Goal: Information Seeking & Learning: Learn about a topic

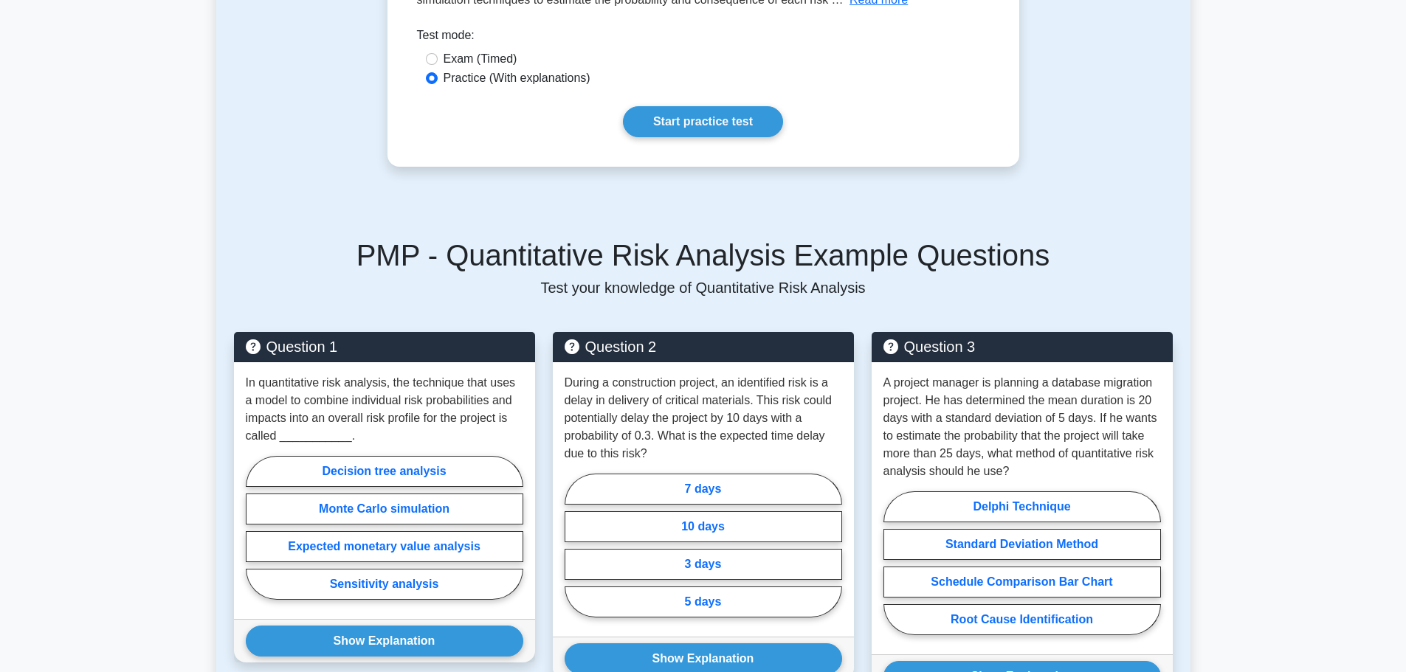
scroll to position [295, 0]
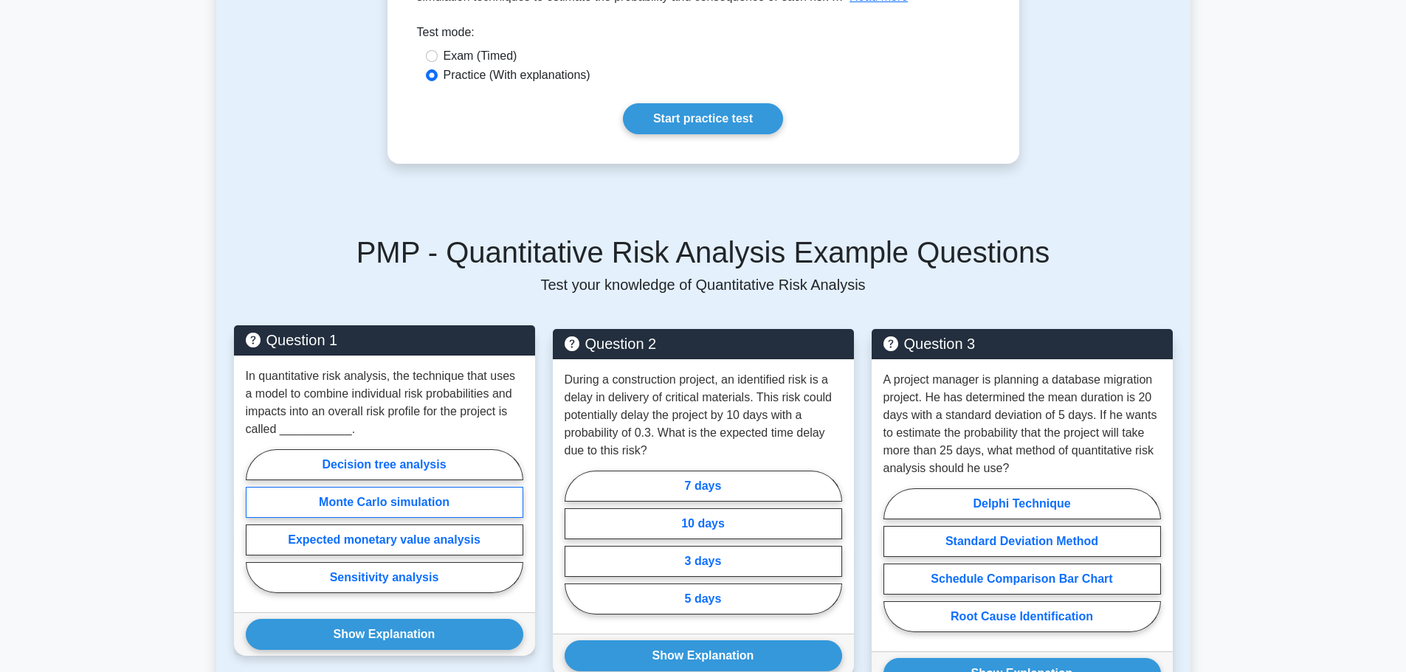
click at [370, 496] on label "Monte Carlo simulation" at bounding box center [384, 502] width 277 height 31
click at [255, 521] on input "Monte Carlo simulation" at bounding box center [251, 526] width 10 height 10
radio input "true"
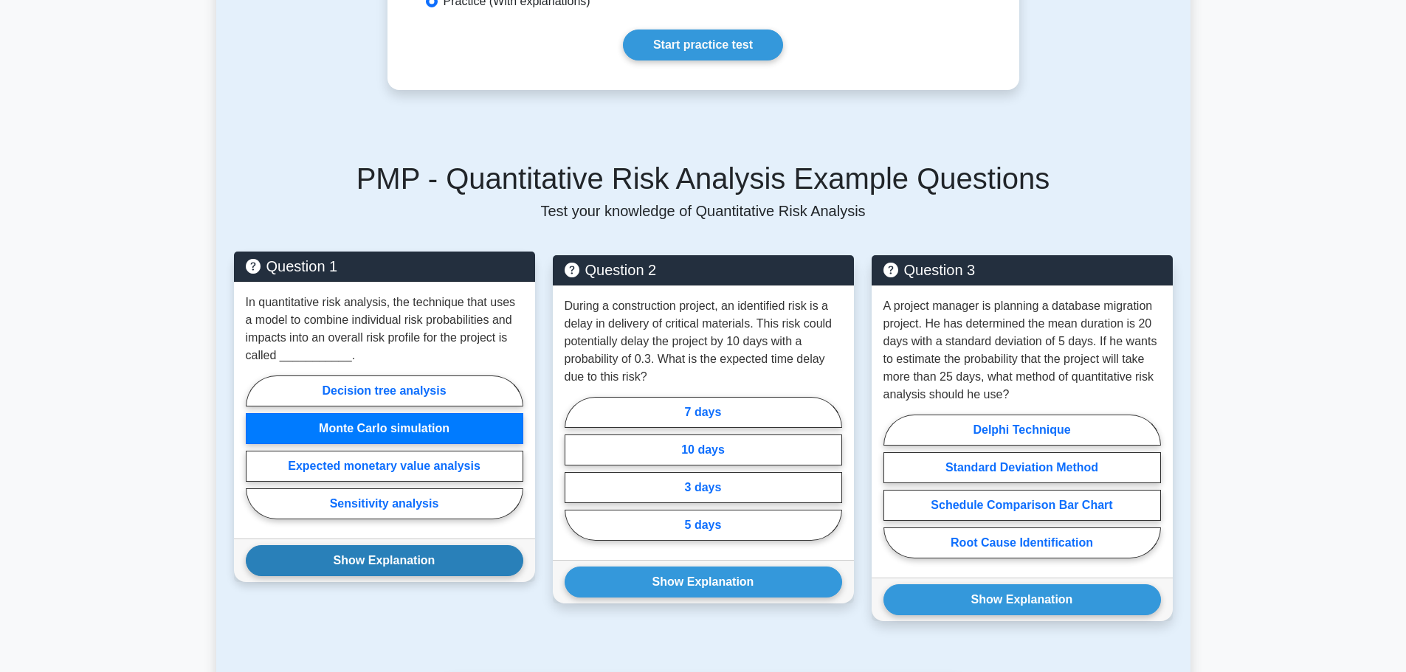
click at [379, 561] on button "Show Explanation" at bounding box center [384, 560] width 277 height 31
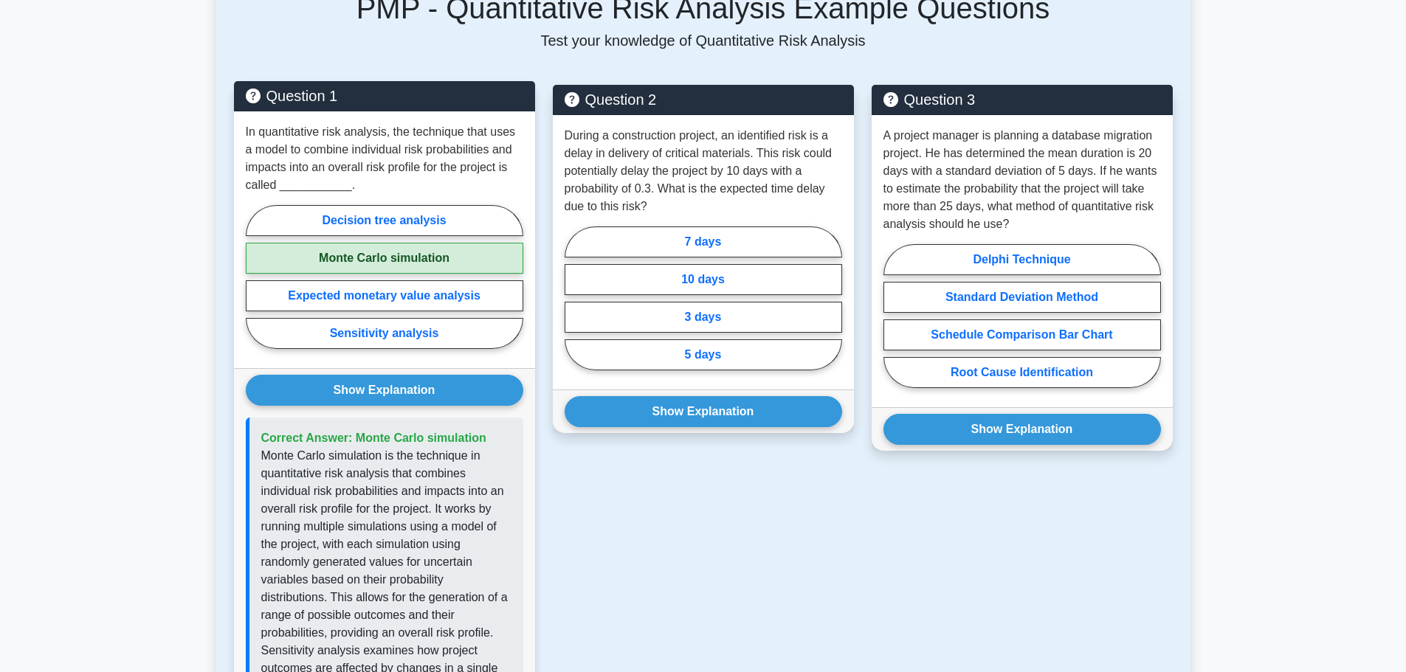
scroll to position [516, 0]
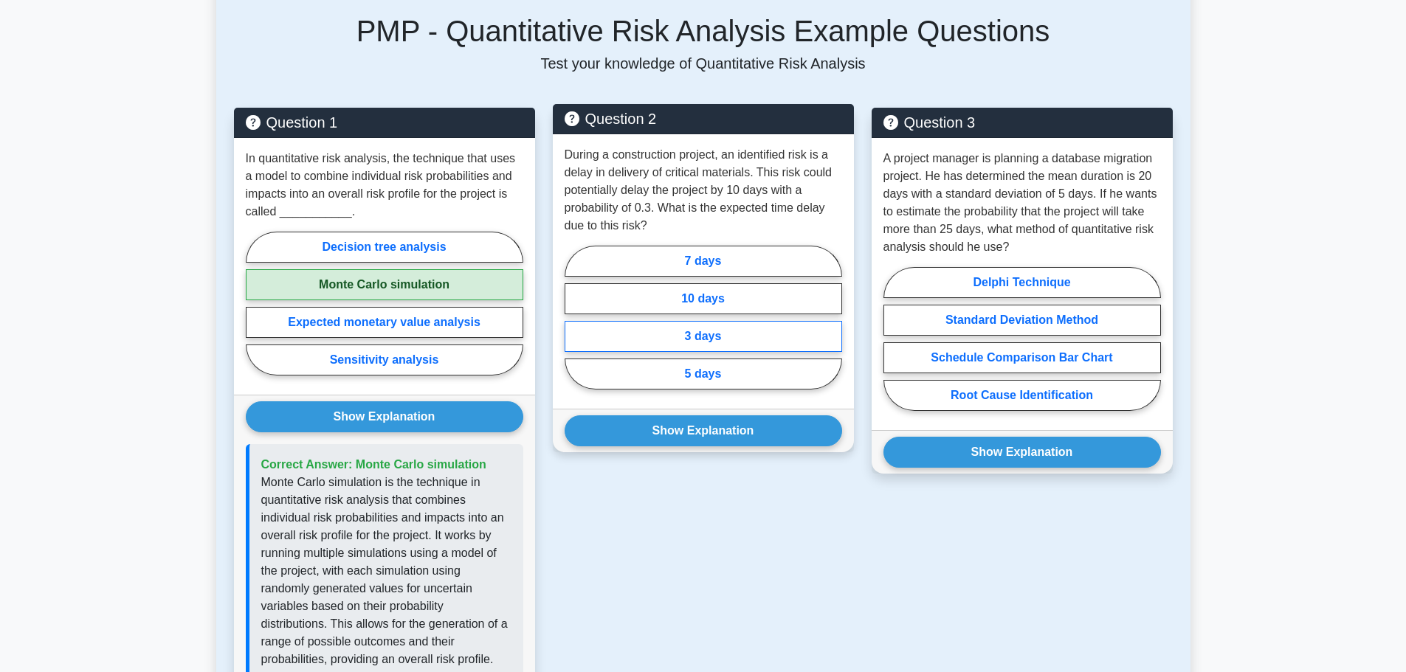
click at [735, 331] on label "3 days" at bounding box center [702, 336] width 277 height 31
click at [574, 327] on input "3 days" at bounding box center [569, 322] width 10 height 10
radio input "true"
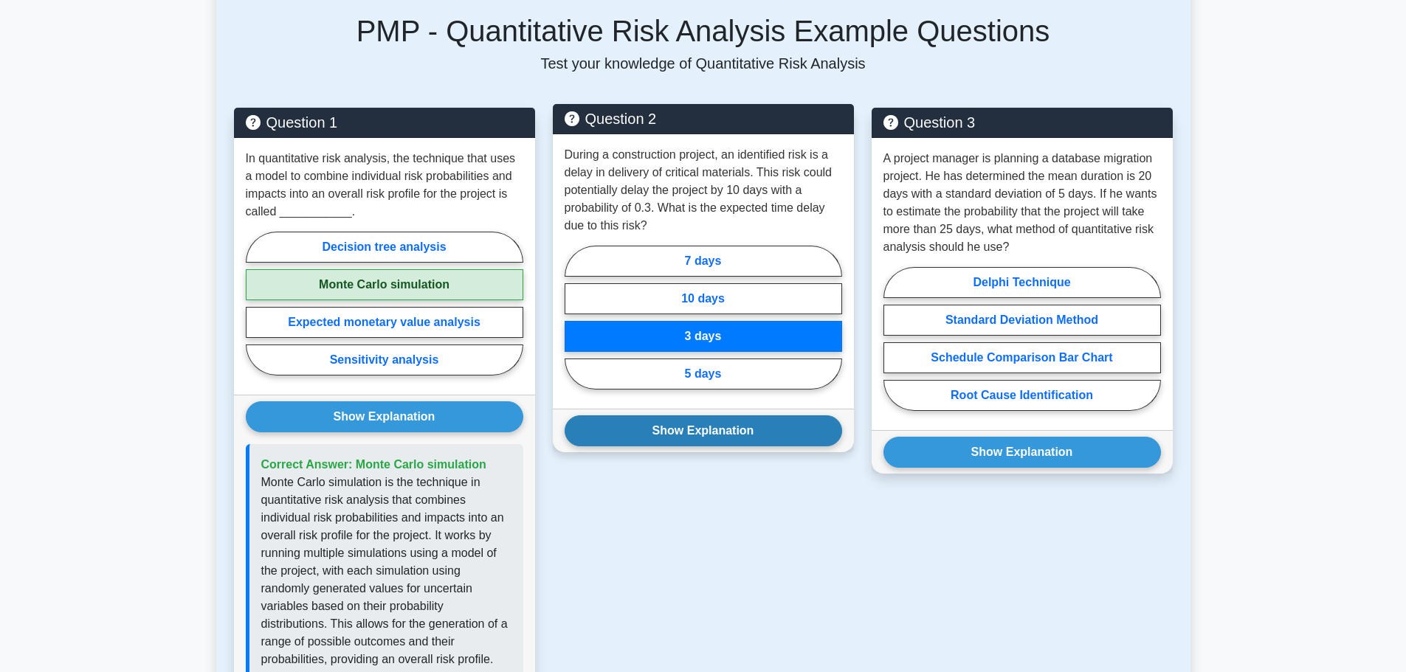
click at [734, 424] on button "Show Explanation" at bounding box center [702, 430] width 277 height 31
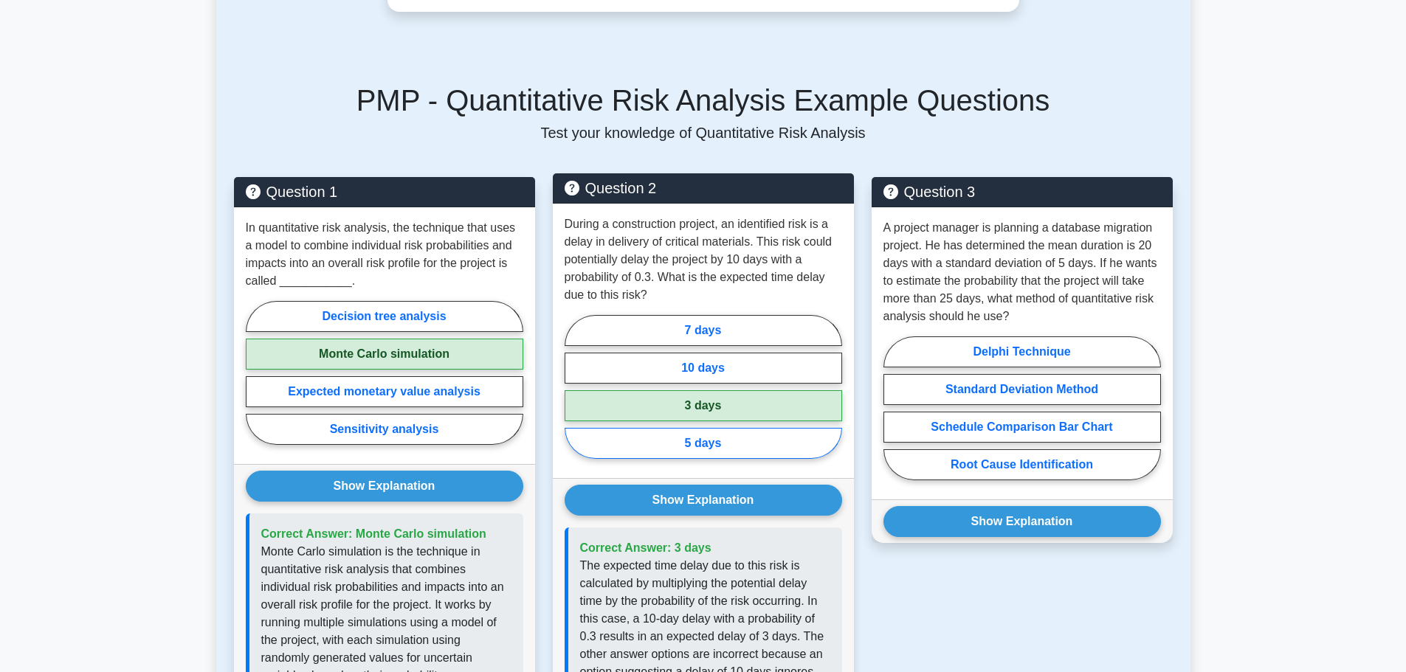
scroll to position [443, 0]
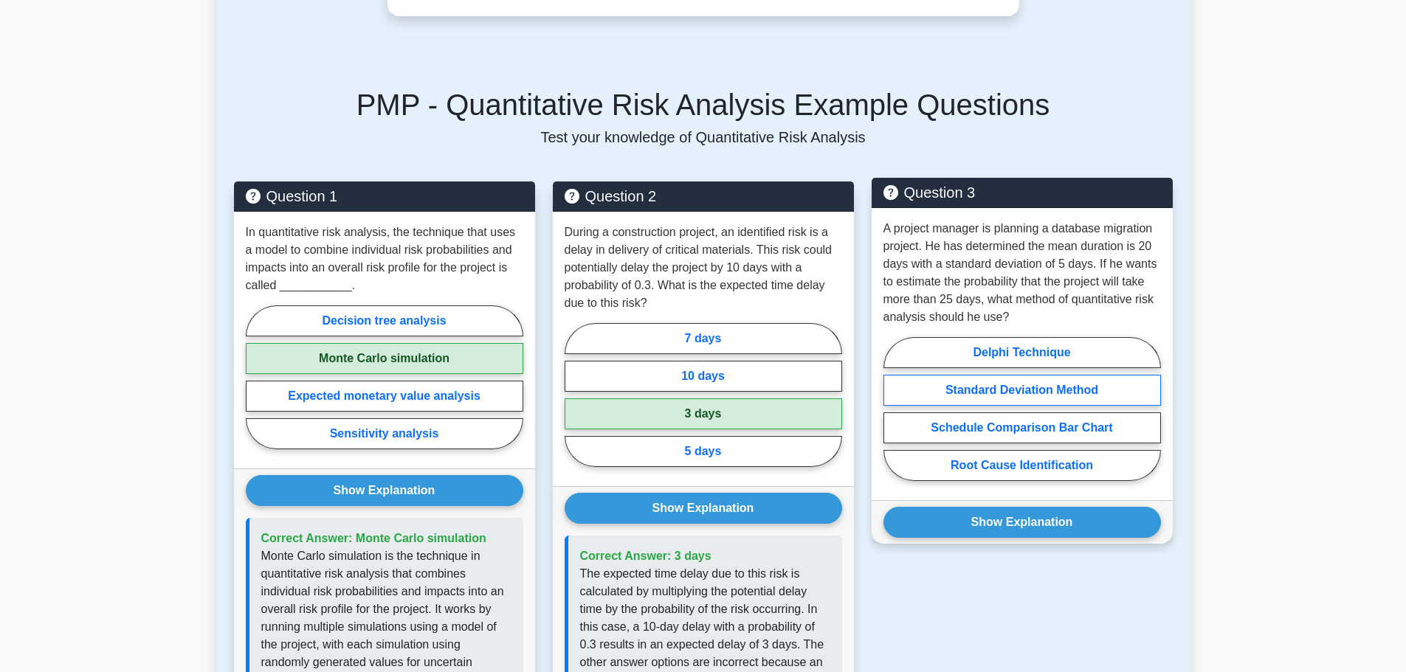
click at [1069, 393] on label "Standard Deviation Method" at bounding box center [1021, 390] width 277 height 31
click at [893, 409] on input "Standard Deviation Method" at bounding box center [888, 414] width 10 height 10
radio input "true"
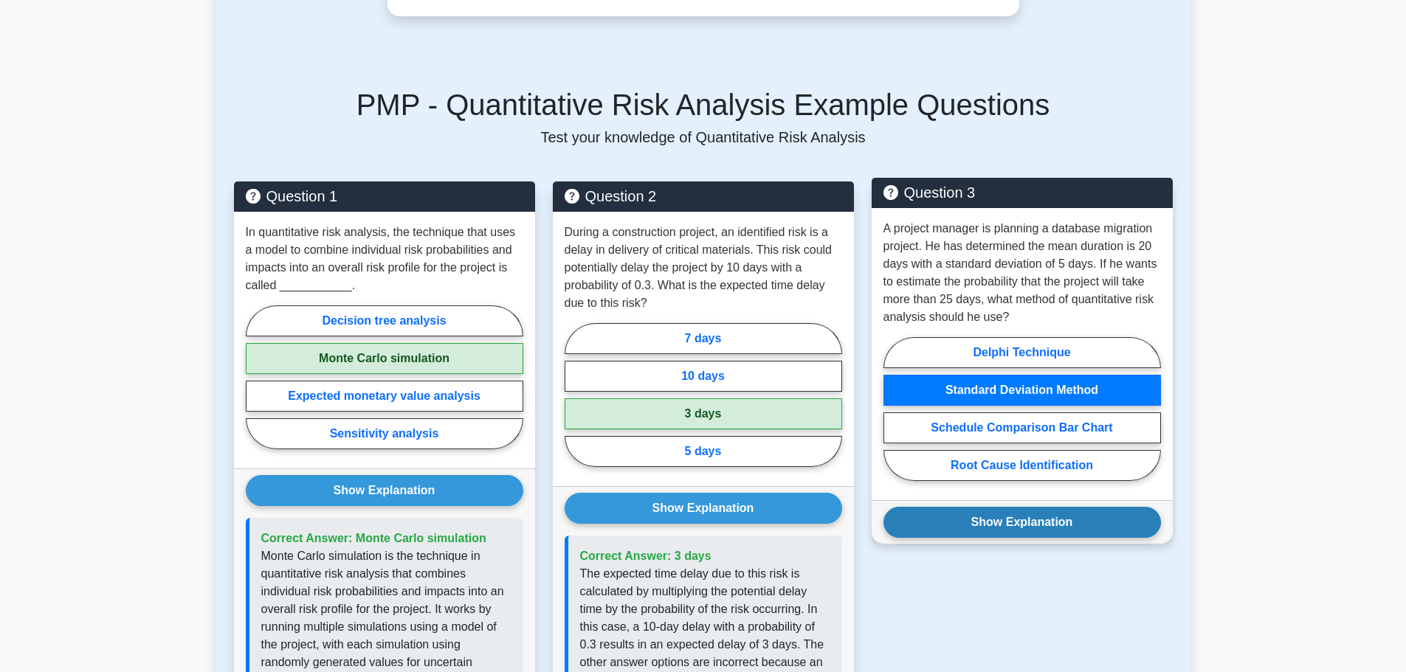
click at [1045, 519] on button "Show Explanation" at bounding box center [1021, 522] width 277 height 31
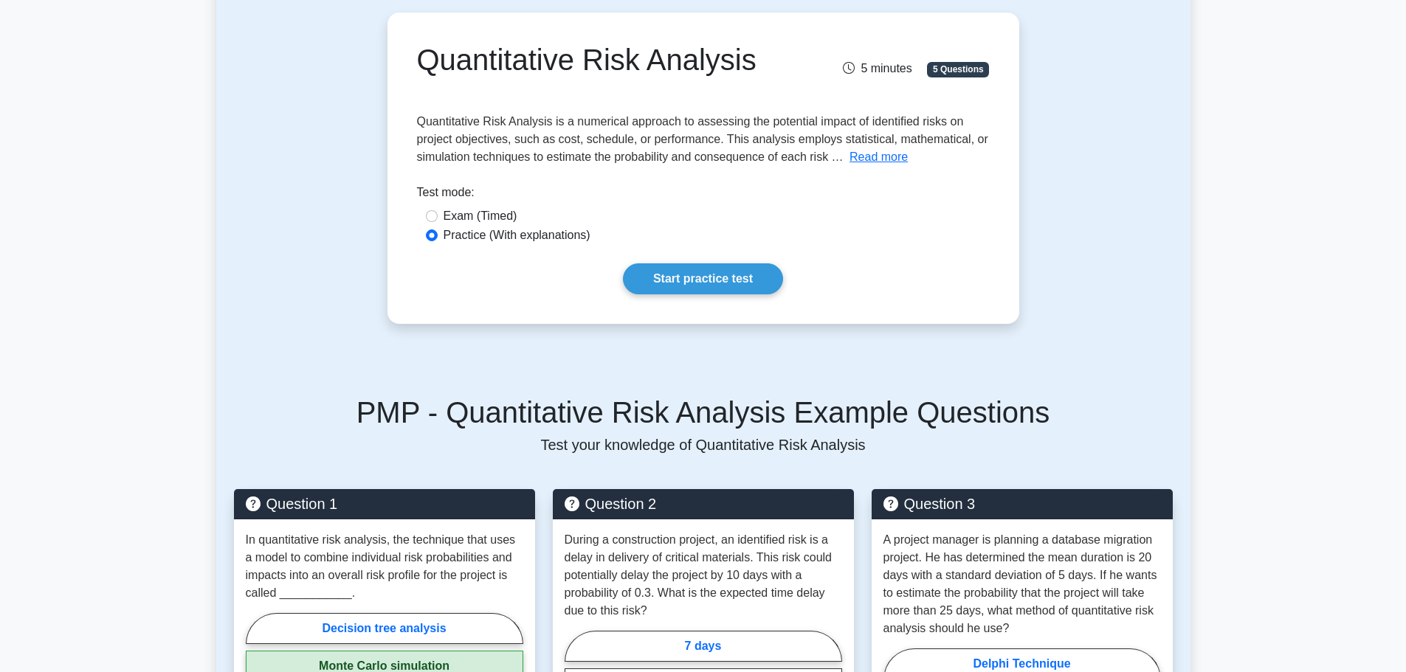
scroll to position [0, 0]
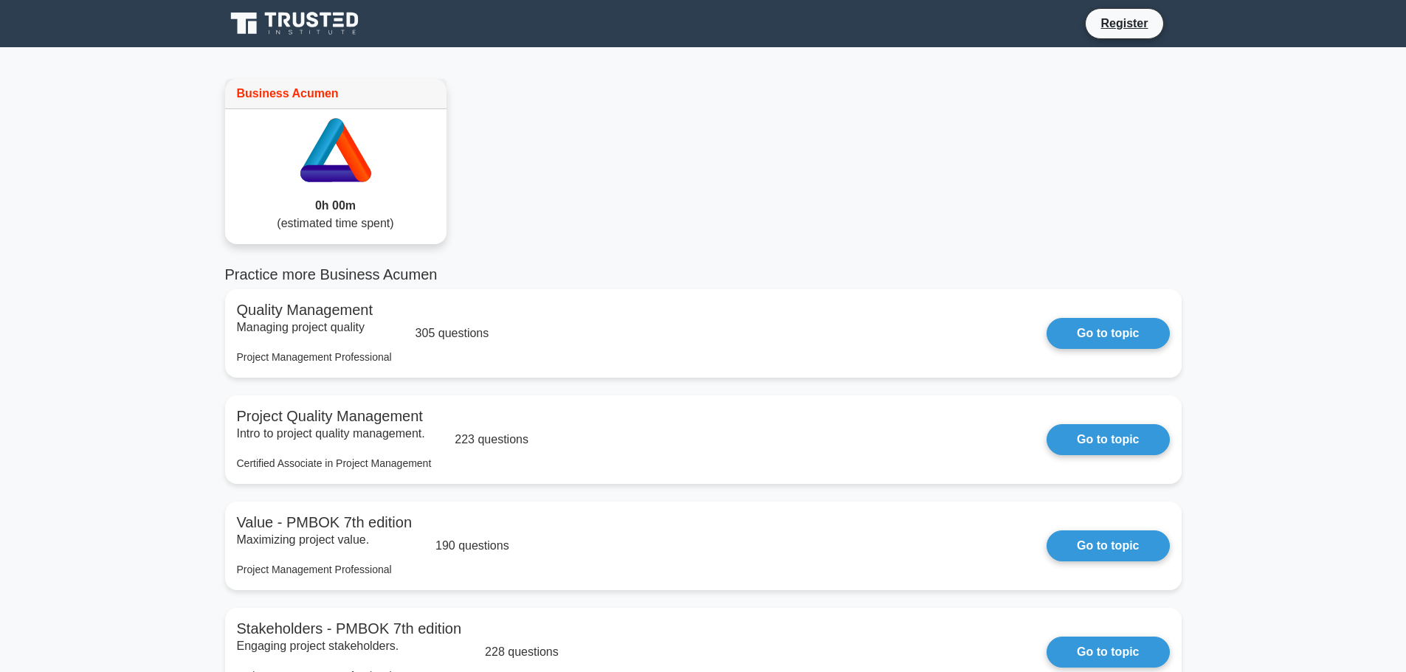
click at [319, 146] on icon at bounding box center [322, 150] width 44 height 63
click at [341, 141] on icon at bounding box center [349, 150] width 44 height 63
click at [353, 189] on div "0h 00m (estimated time spent)" at bounding box center [335, 214] width 221 height 59
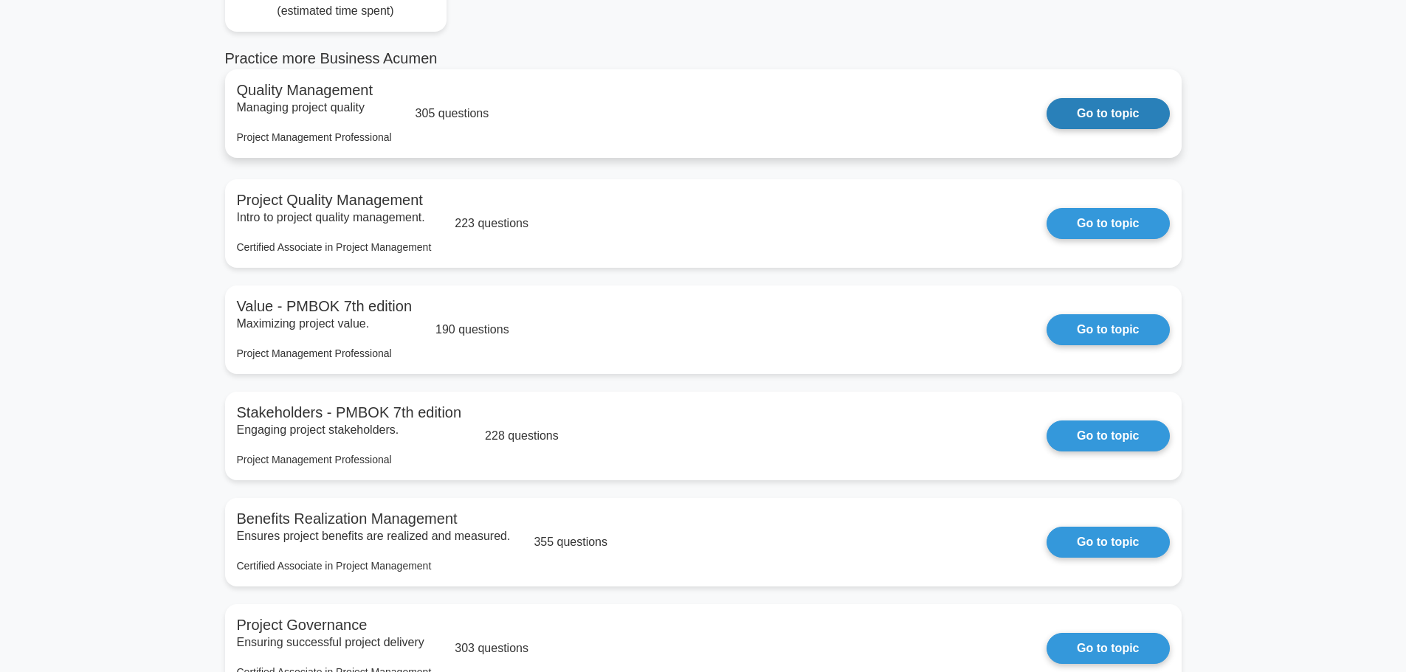
scroll to position [221, 0]
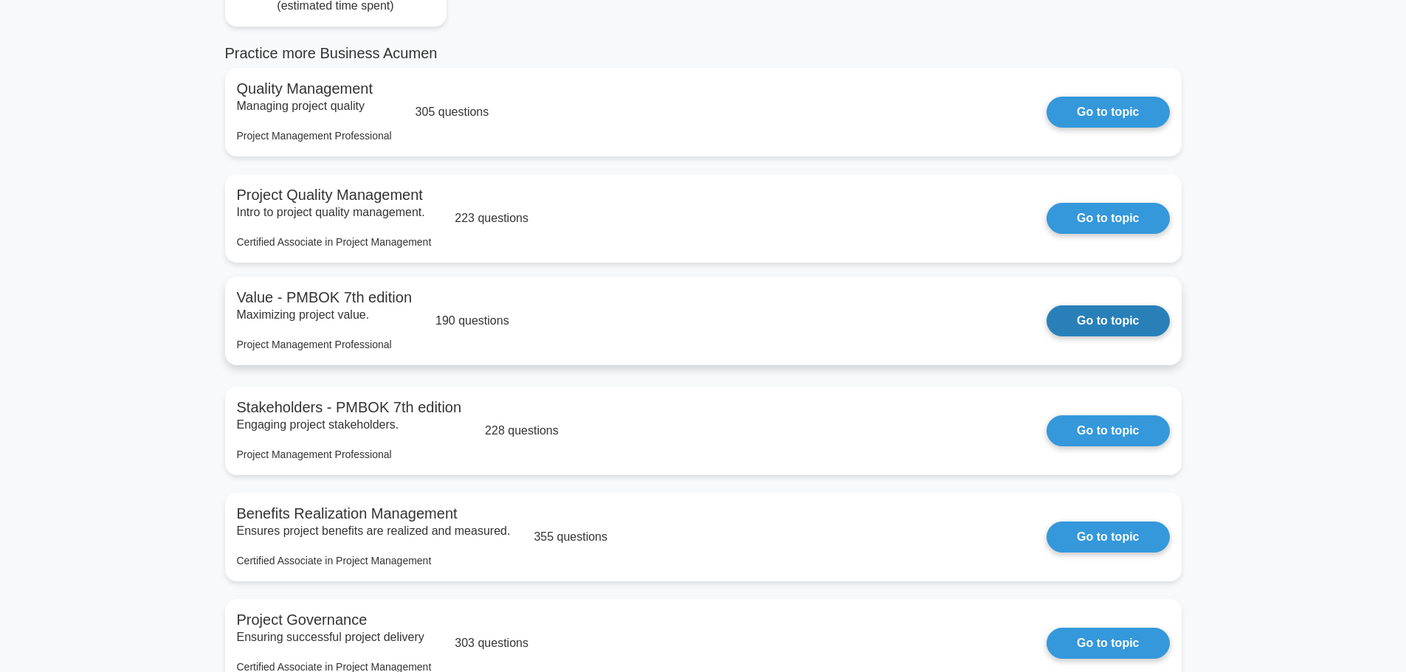
click at [1046, 314] on link "Go to topic" at bounding box center [1107, 320] width 122 height 31
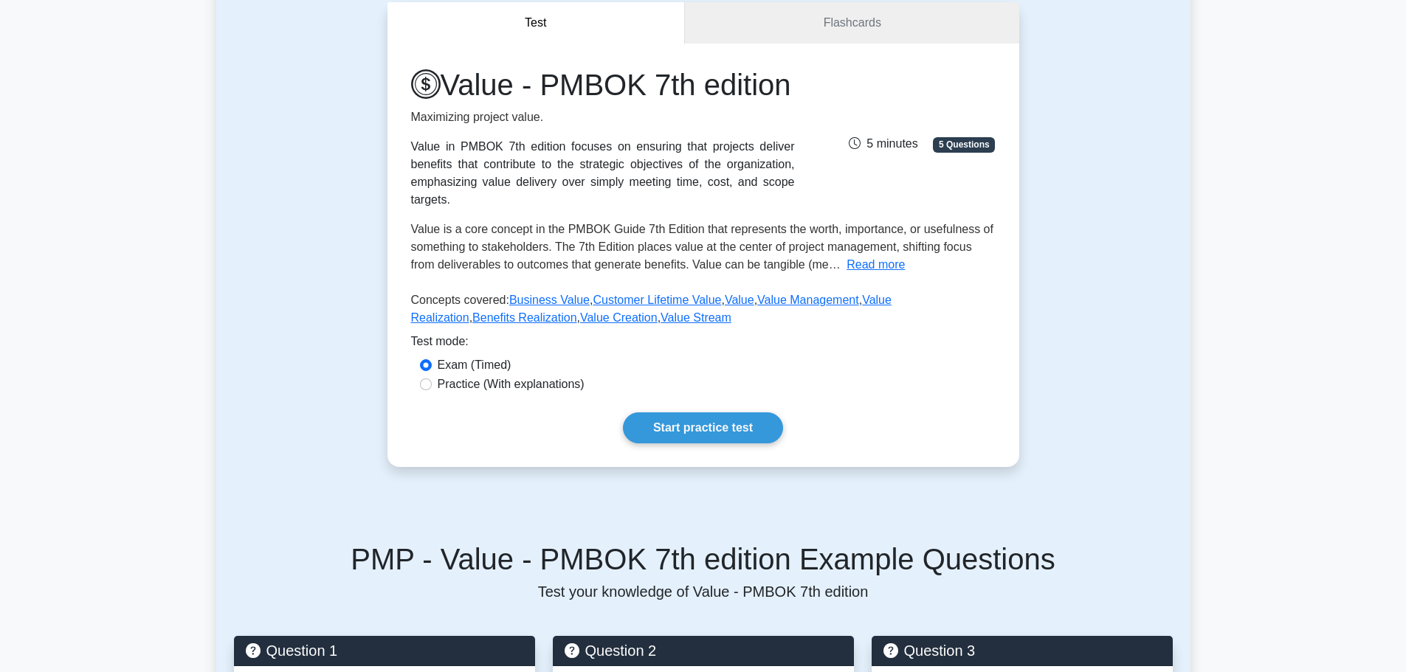
scroll to position [148, 0]
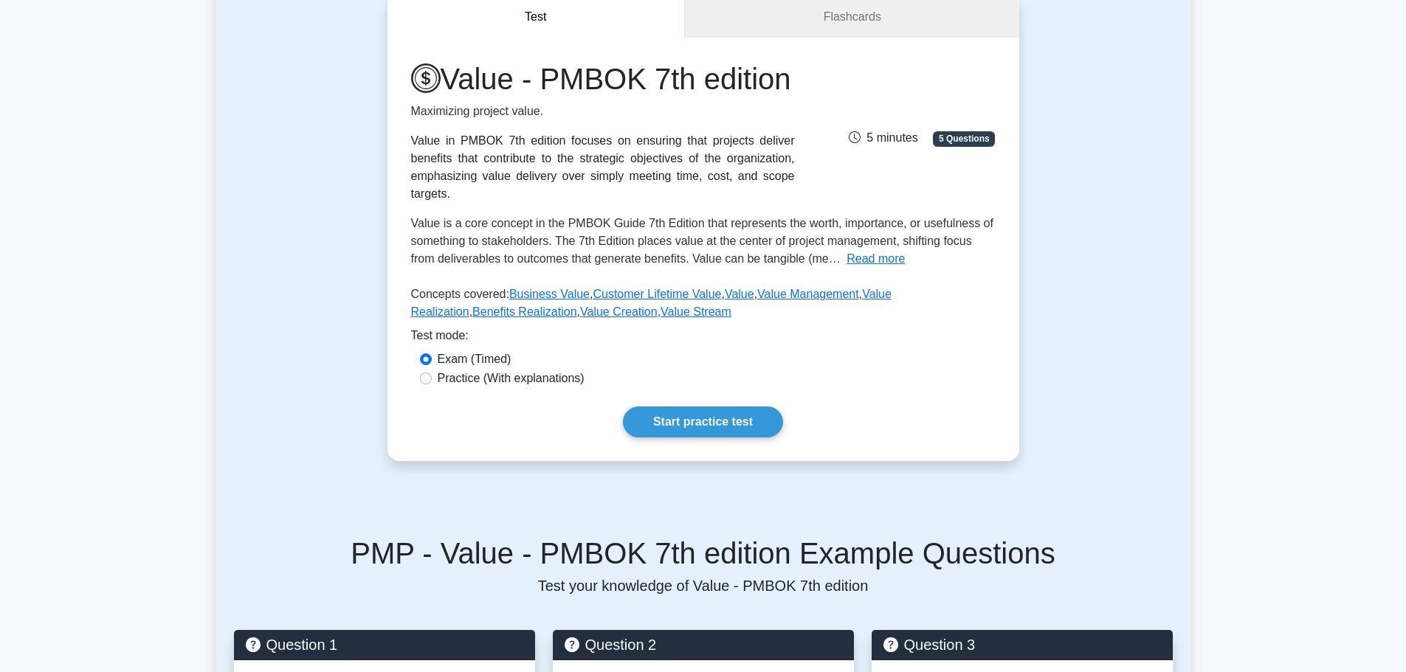
click at [499, 409] on div "Value - PMBOK 7th edition Maximizing project value. Value in PMBOK 7th edition …" at bounding box center [703, 250] width 632 height 424
click at [498, 387] on label "Practice (With explanations)" at bounding box center [511, 379] width 147 height 18
click at [432, 384] on input "Practice (With explanations)" at bounding box center [426, 379] width 12 height 12
radio input "true"
click at [654, 432] on link "Start practice test" at bounding box center [703, 422] width 160 height 31
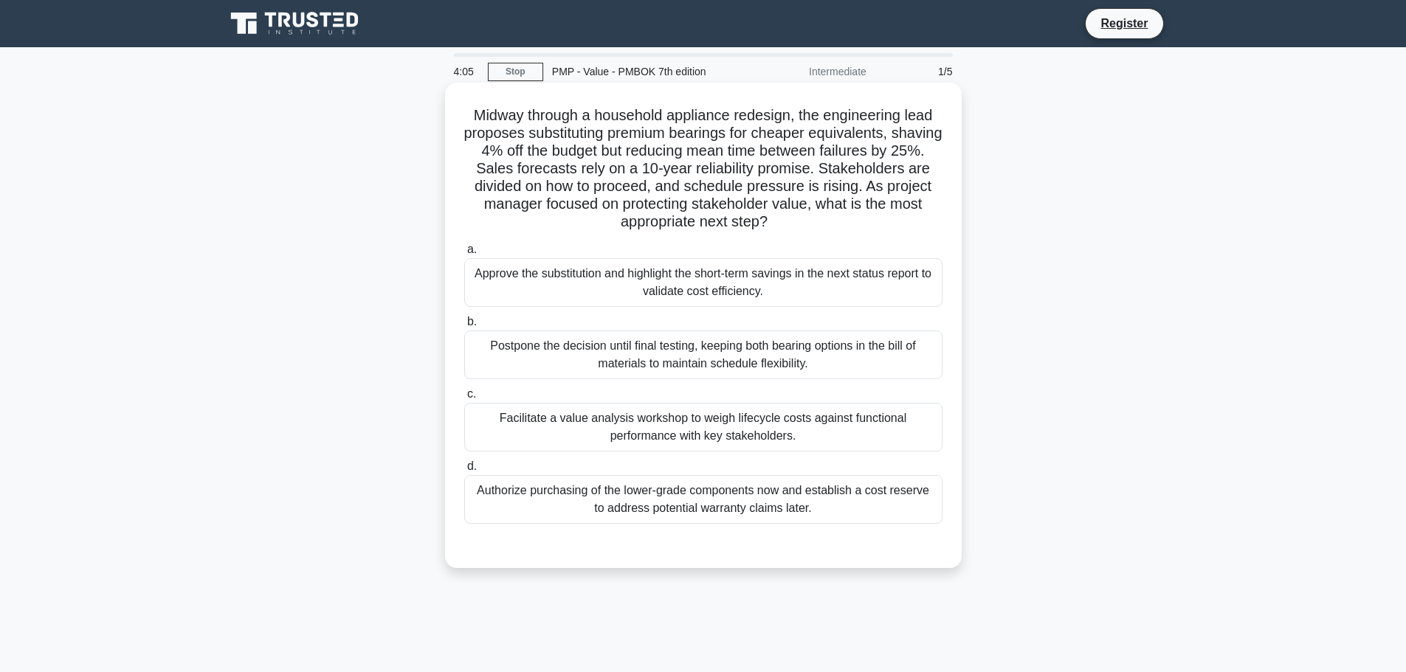
click at [788, 421] on div "Facilitate a value analysis workshop to weigh lifecycle costs against functiona…" at bounding box center [703, 427] width 478 height 49
click at [464, 399] on input "c. Facilitate a value analysis workshop to weigh lifecycle costs against functi…" at bounding box center [464, 395] width 0 height 10
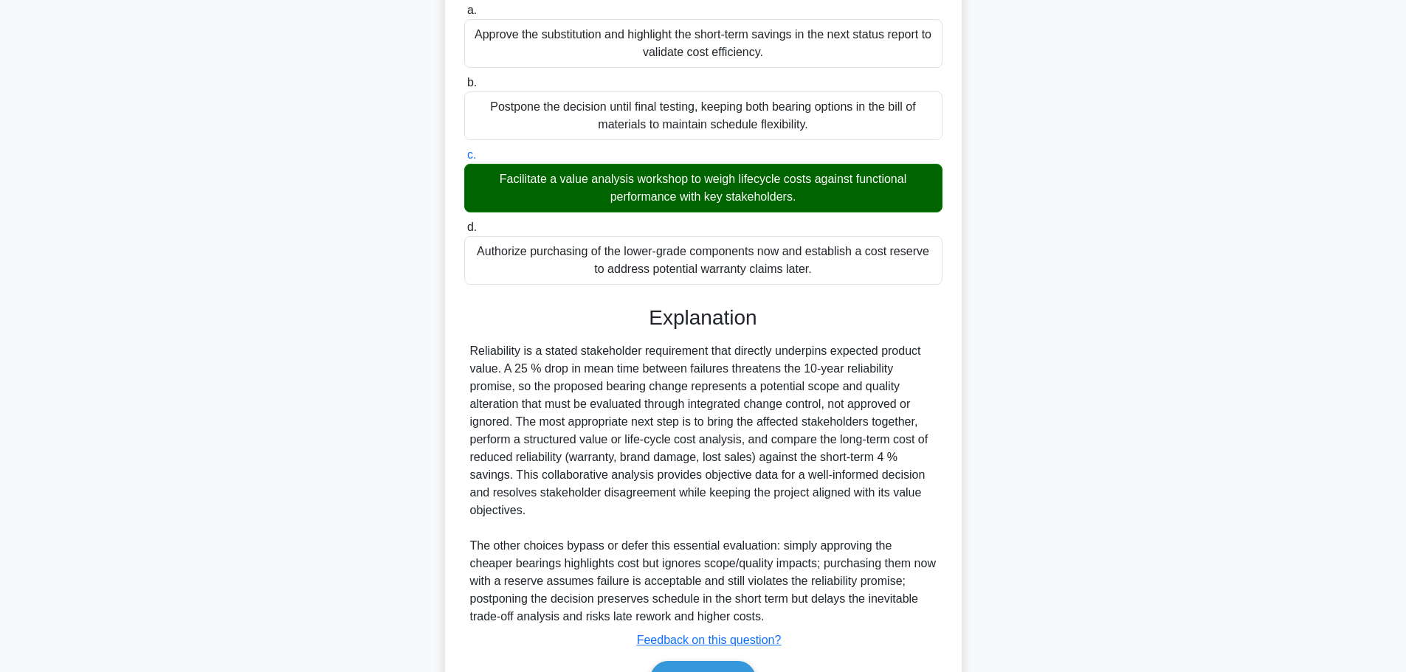
scroll to position [327, 0]
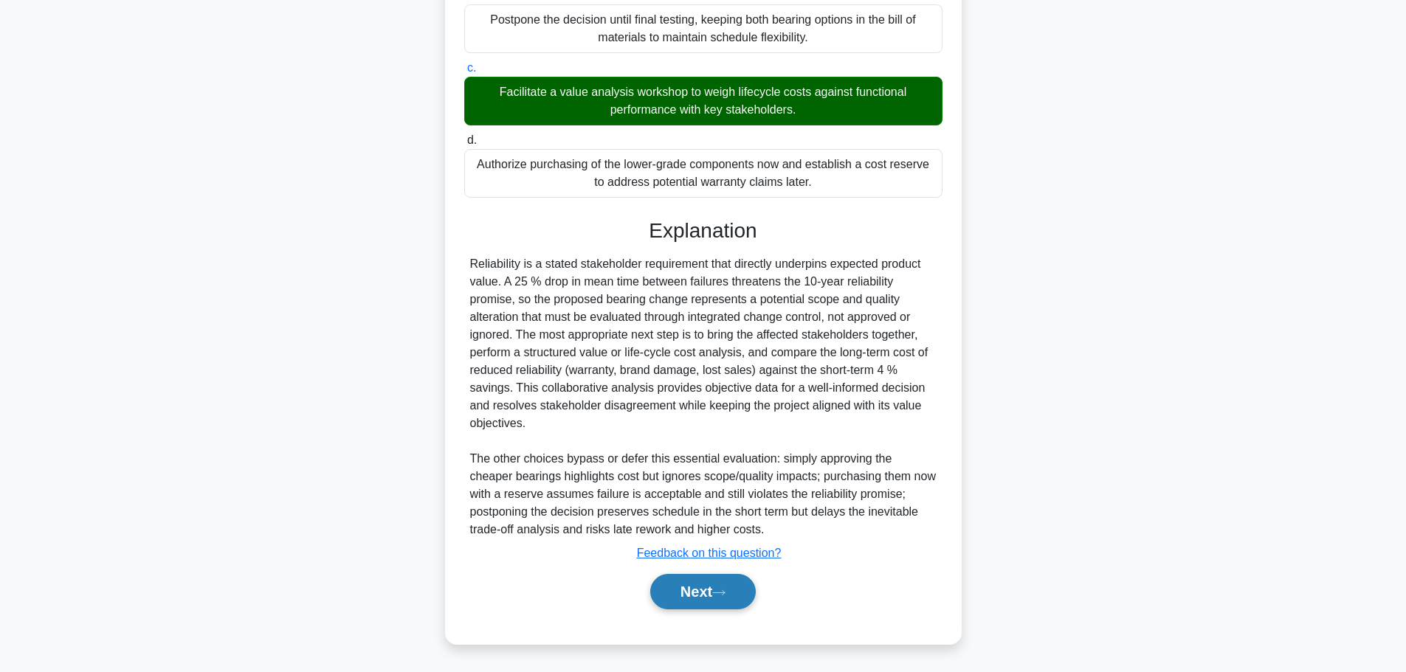
click at [719, 585] on button "Next" at bounding box center [703, 591] width 106 height 35
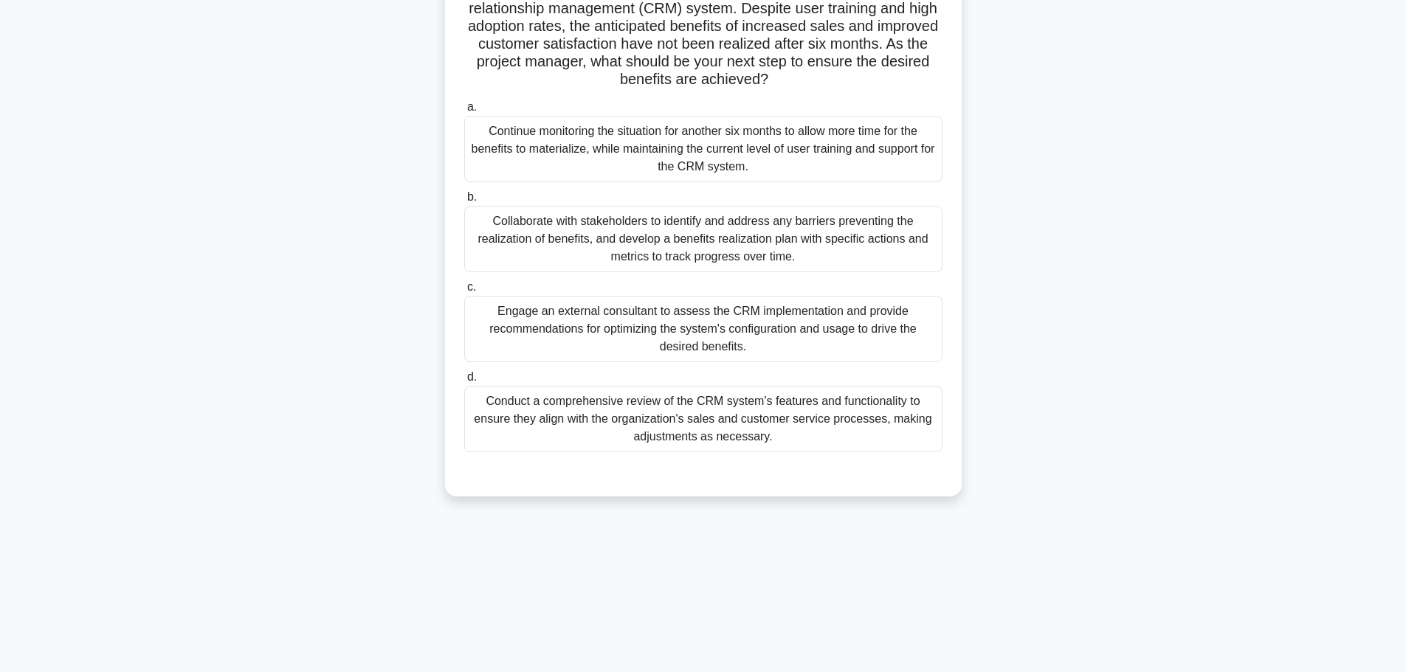
scroll to position [0, 0]
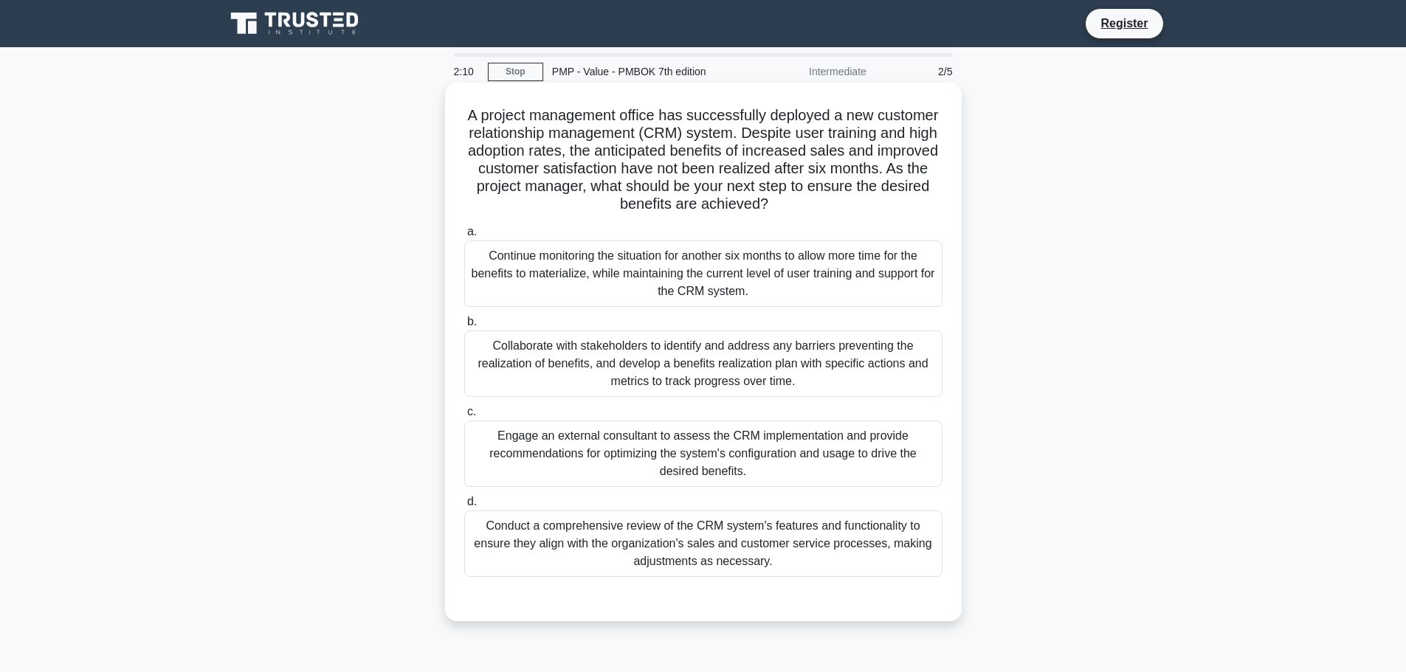
click at [854, 356] on div "Collaborate with stakeholders to identify and address any barriers preventing t…" at bounding box center [703, 364] width 478 height 66
click at [464, 327] on input "b. Collaborate with stakeholders to identify and address any barriers preventin…" at bounding box center [464, 322] width 0 height 10
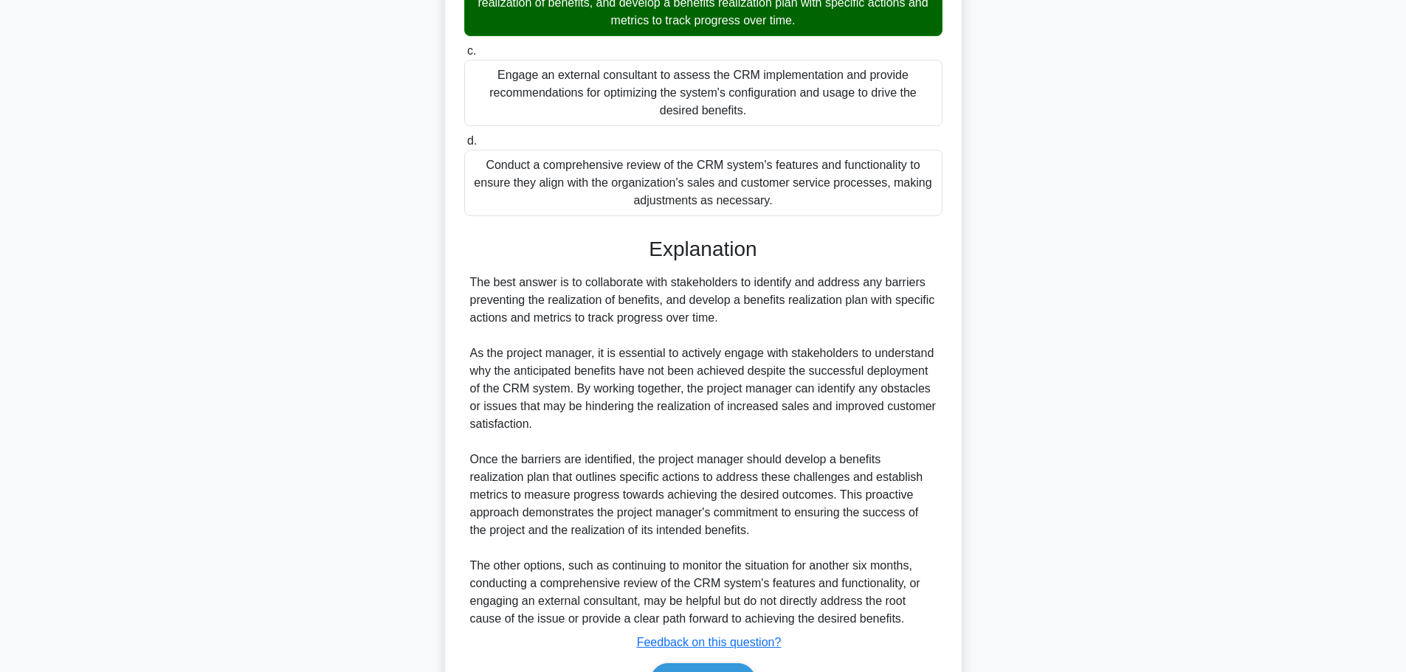
scroll to position [369, 0]
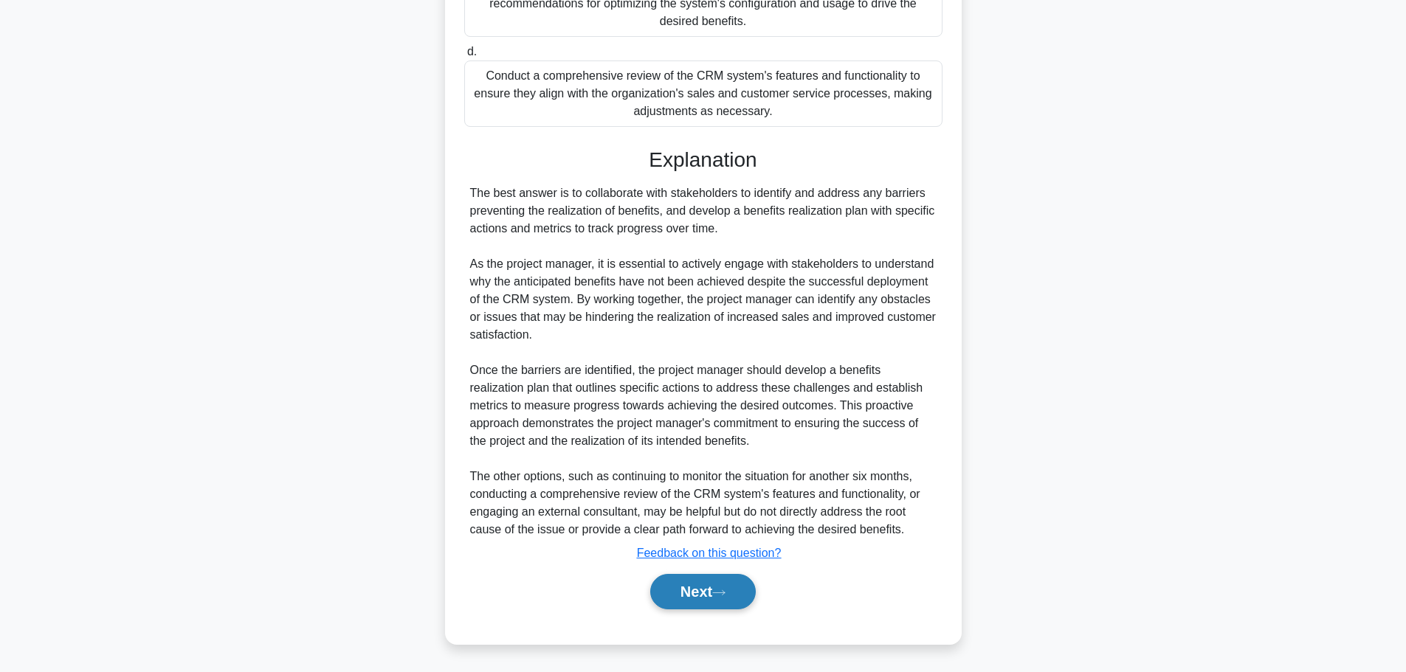
click at [713, 586] on button "Next" at bounding box center [703, 591] width 106 height 35
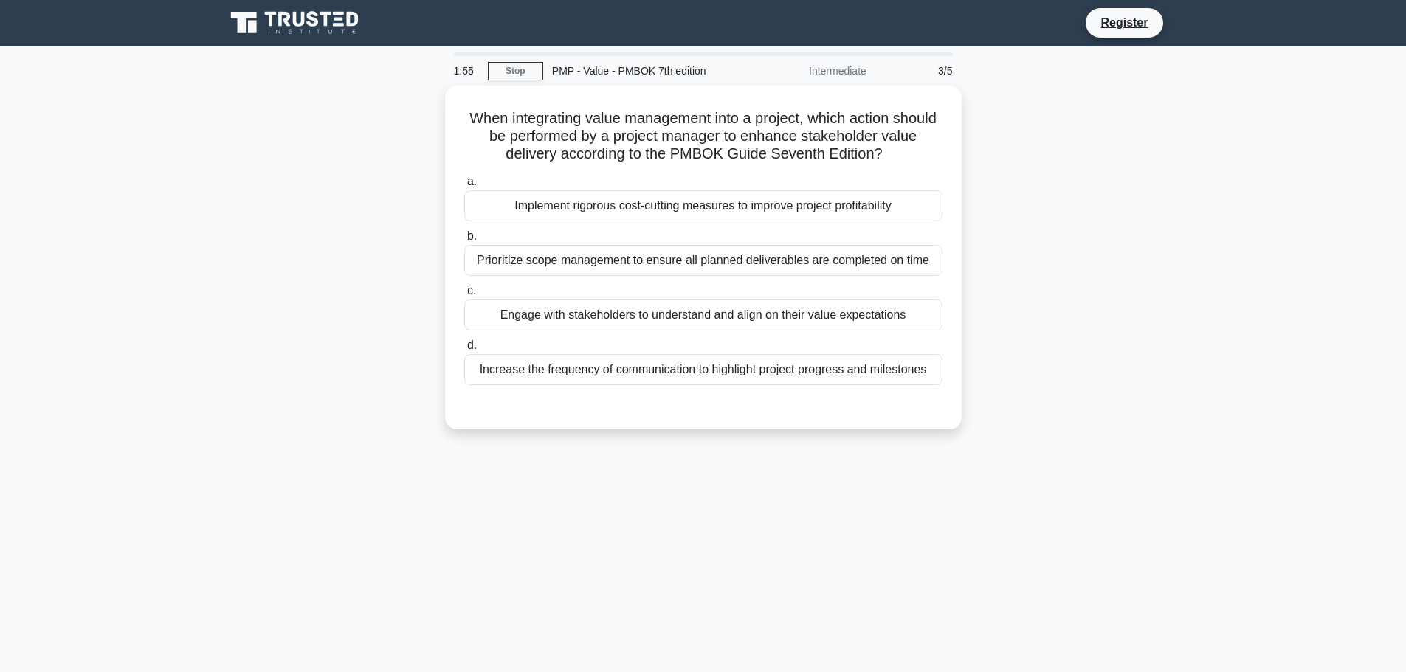
scroll to position [0, 0]
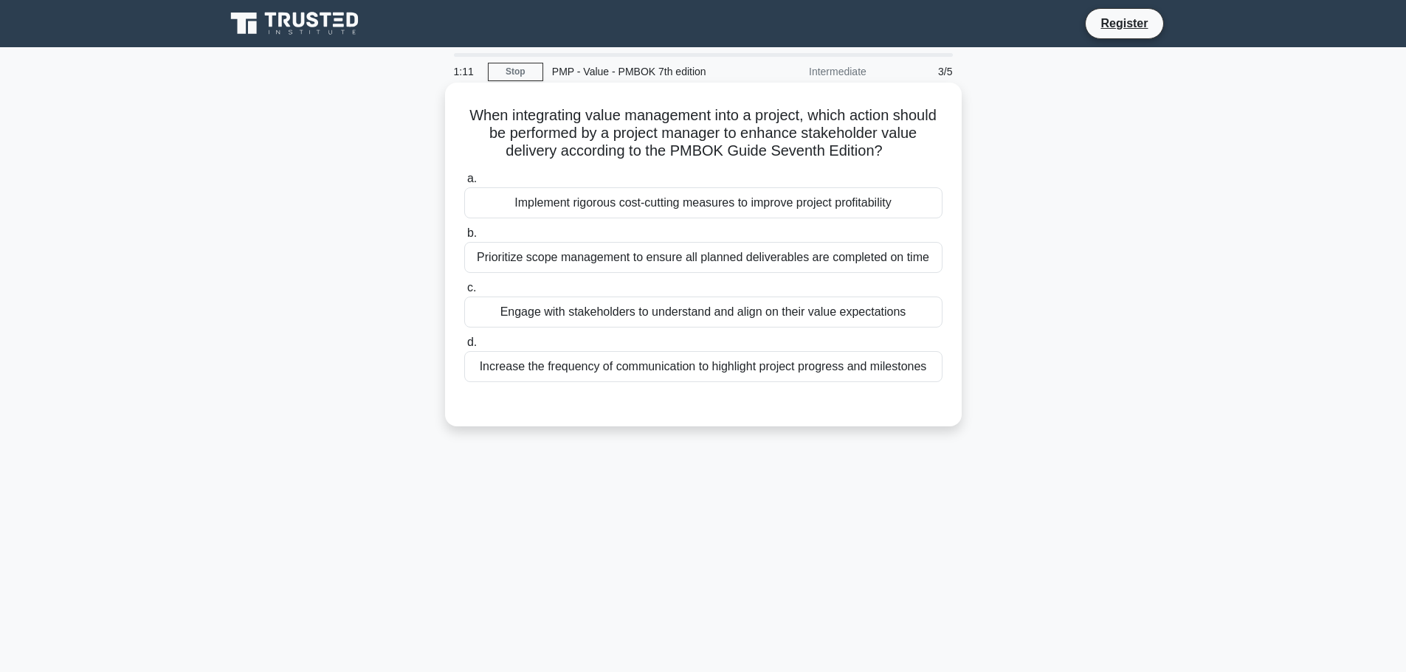
click at [863, 308] on div "Engage with stakeholders to understand and align on their value expectations" at bounding box center [703, 312] width 478 height 31
click at [464, 293] on input "c. Engage with stakeholders to understand and align on their value expectations" at bounding box center [464, 288] width 0 height 10
